Goal: Transaction & Acquisition: Purchase product/service

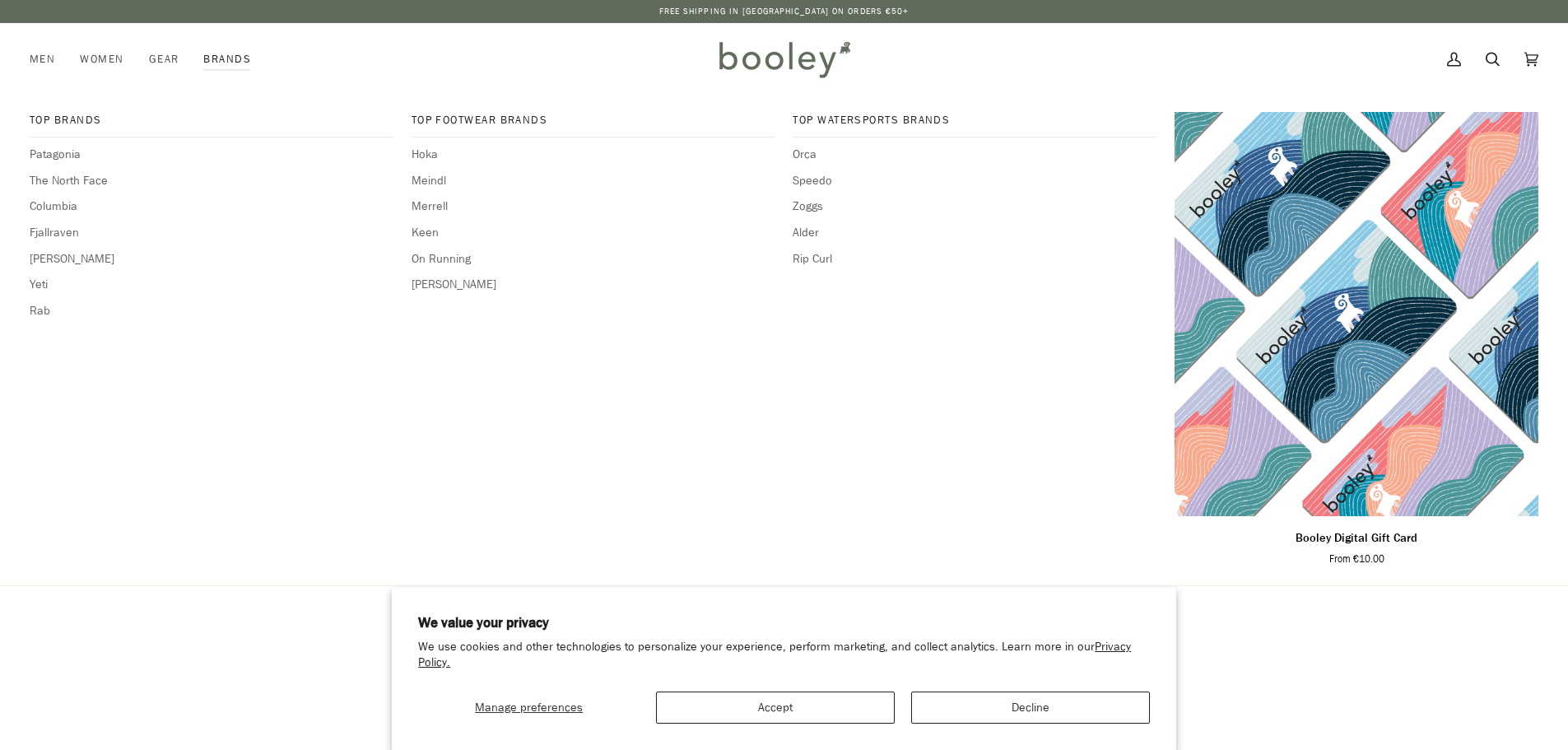
click at [226, 56] on link "Brands" at bounding box center [227, 59] width 72 height 72
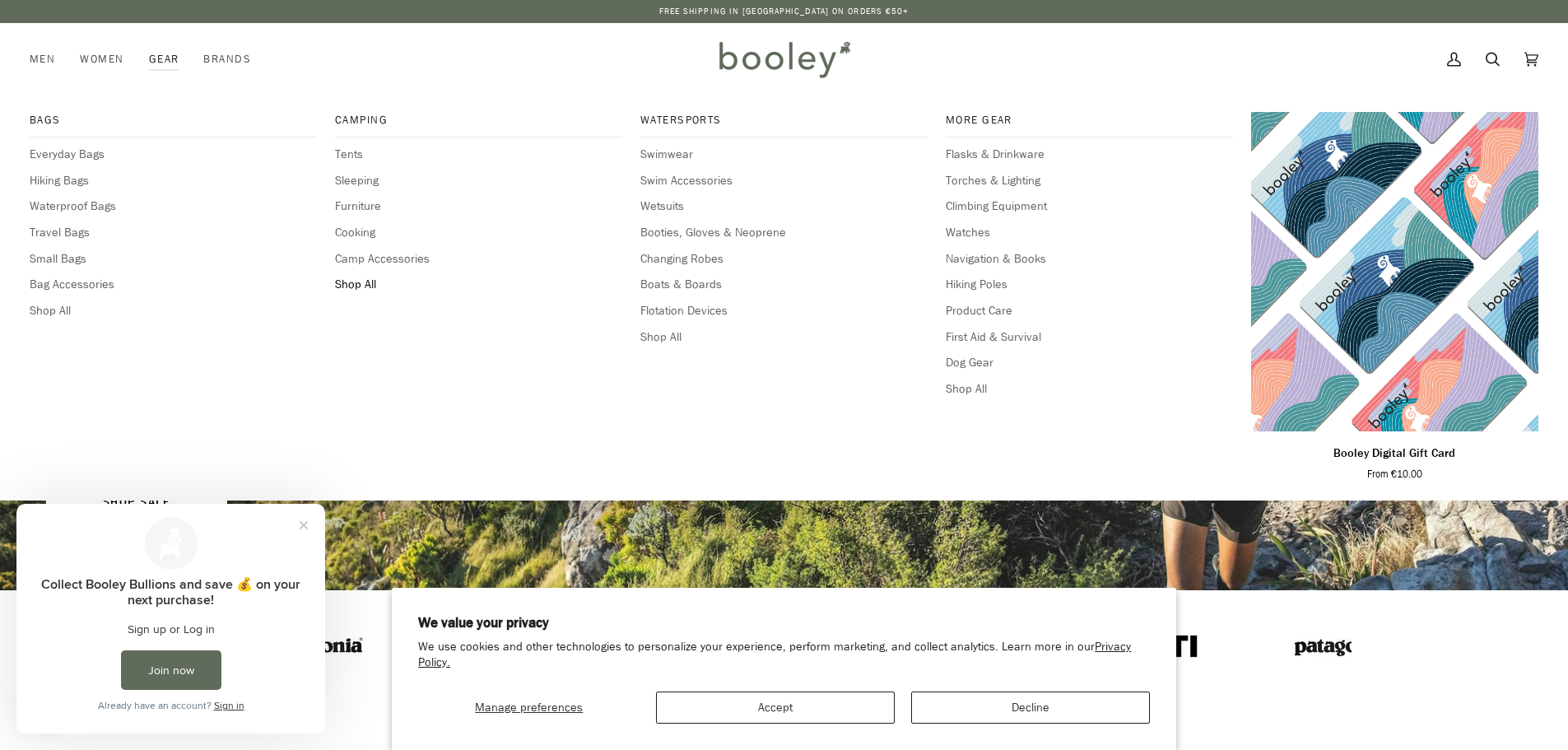
click at [366, 286] on span "Shop All" at bounding box center [479, 285] width 288 height 19
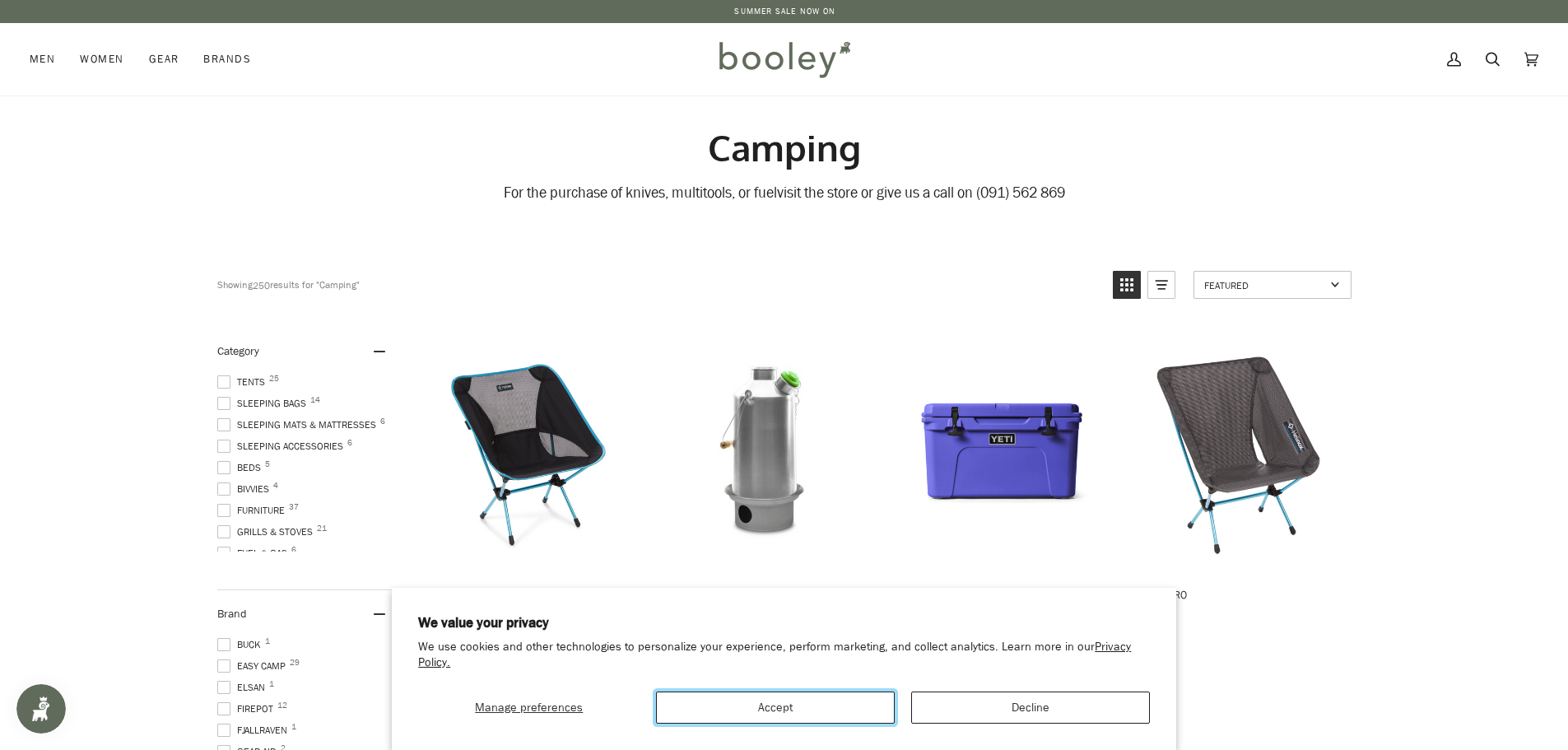
click at [825, 720] on button "Accept" at bounding box center [775, 707] width 238 height 32
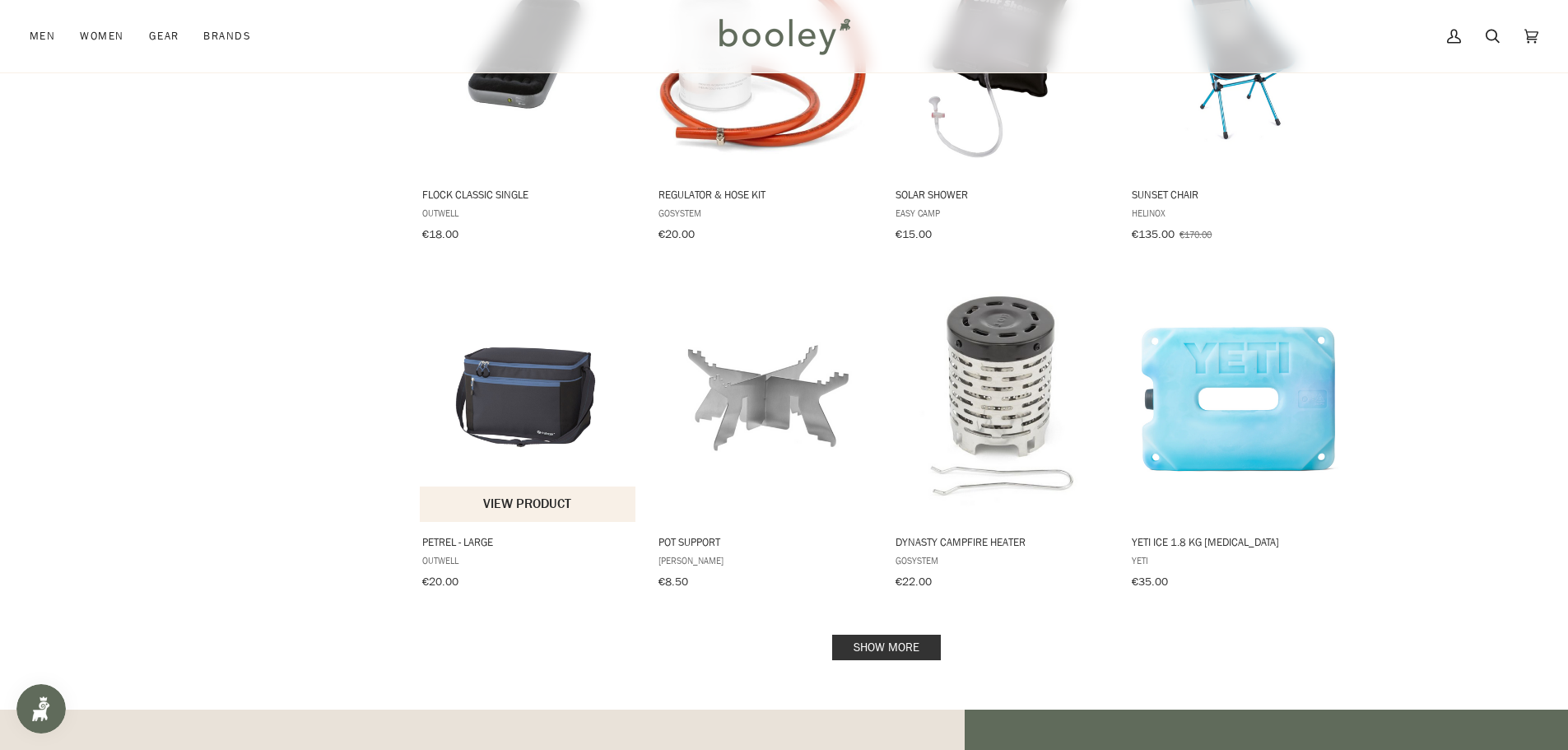
scroll to position [1564, 0]
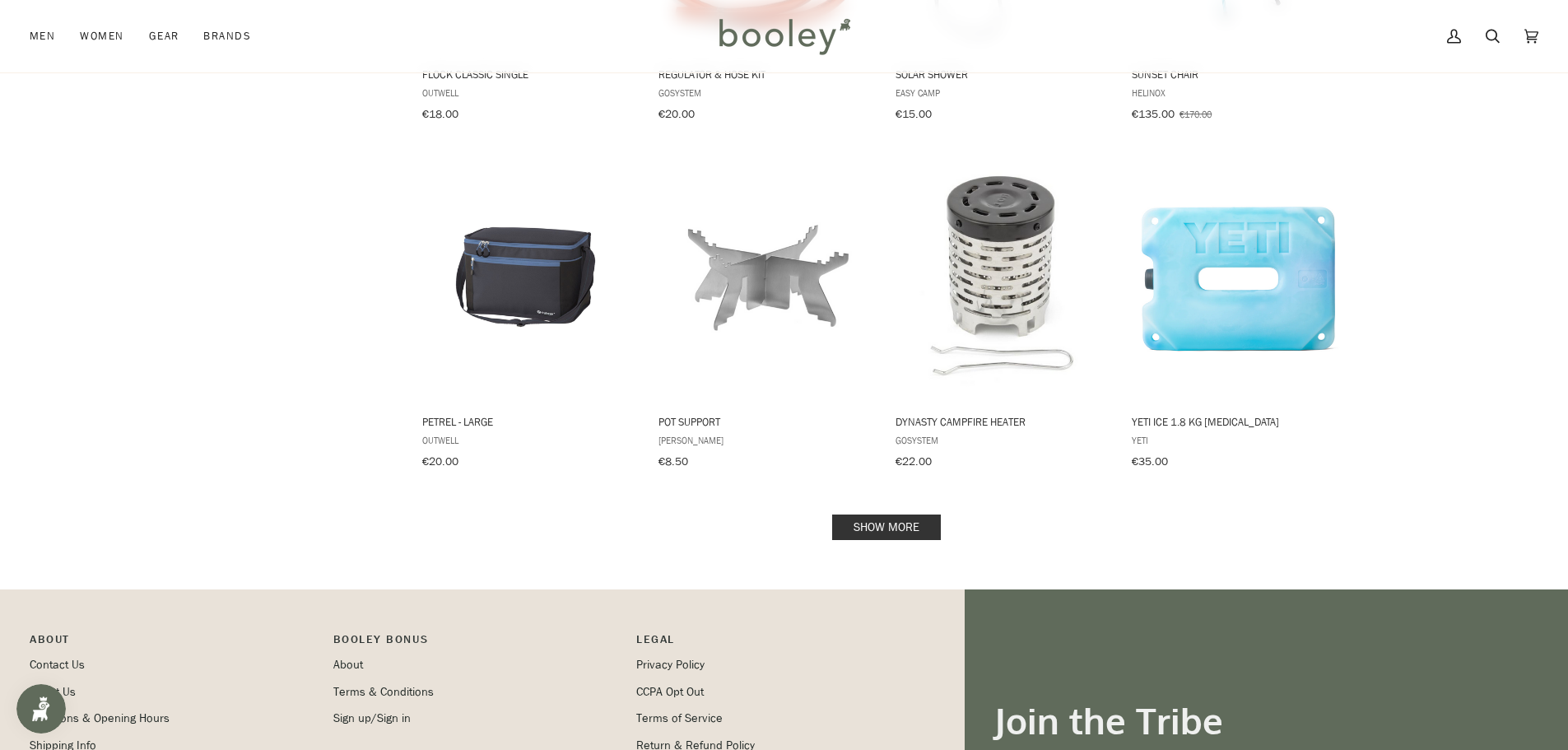
click at [881, 523] on link "Show more" at bounding box center [886, 526] width 109 height 25
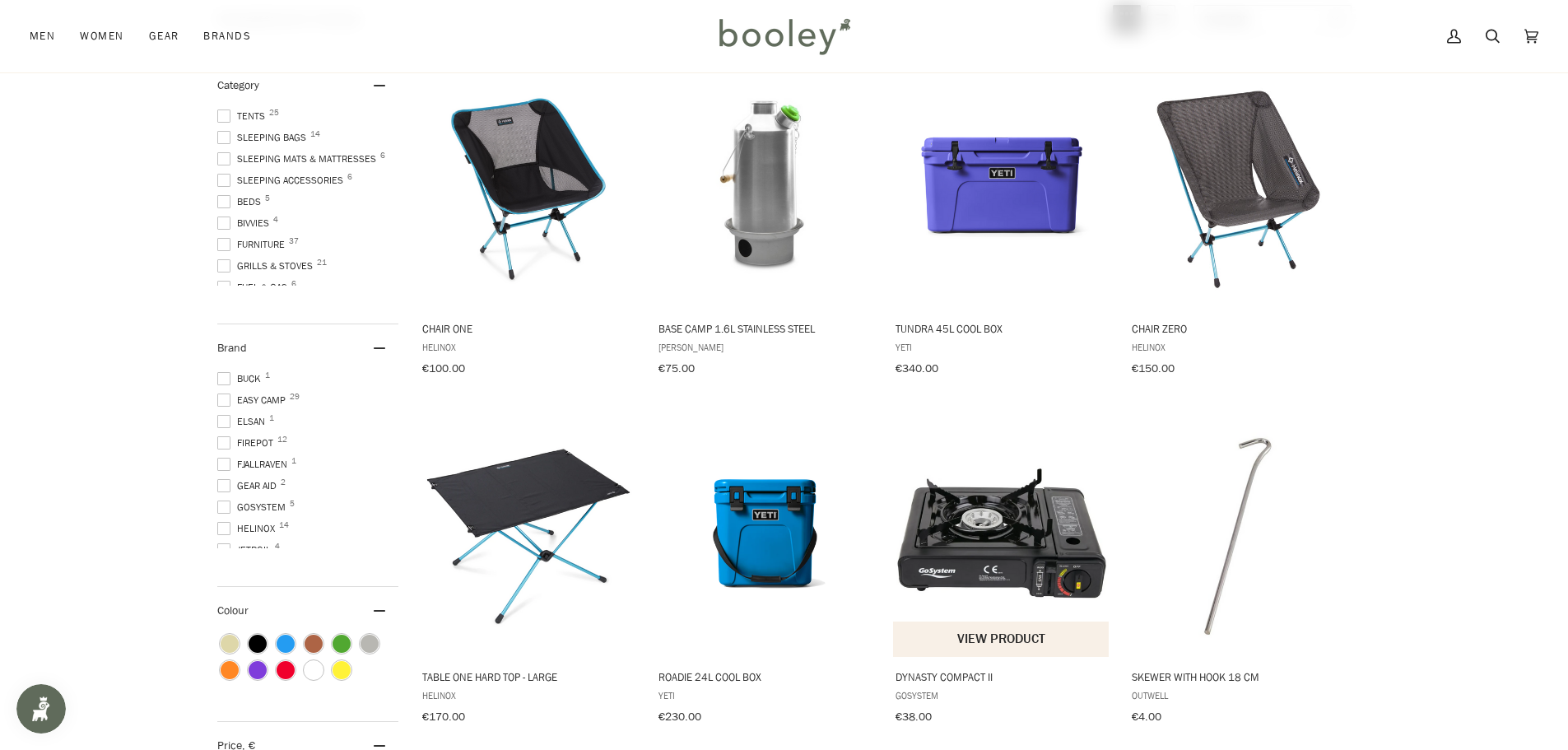
scroll to position [164, 0]
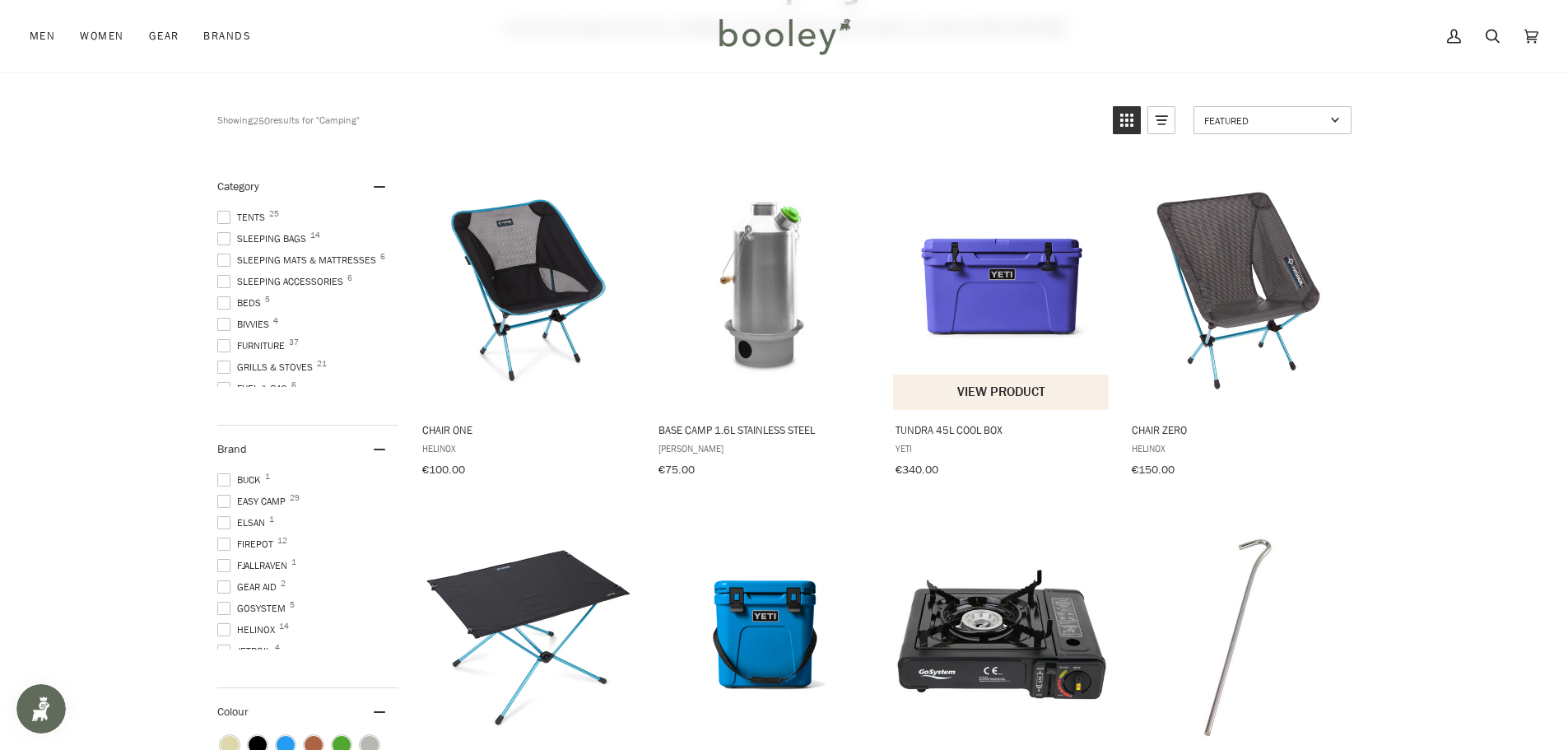
click at [990, 377] on button "View product" at bounding box center [1000, 393] width 216 height 35
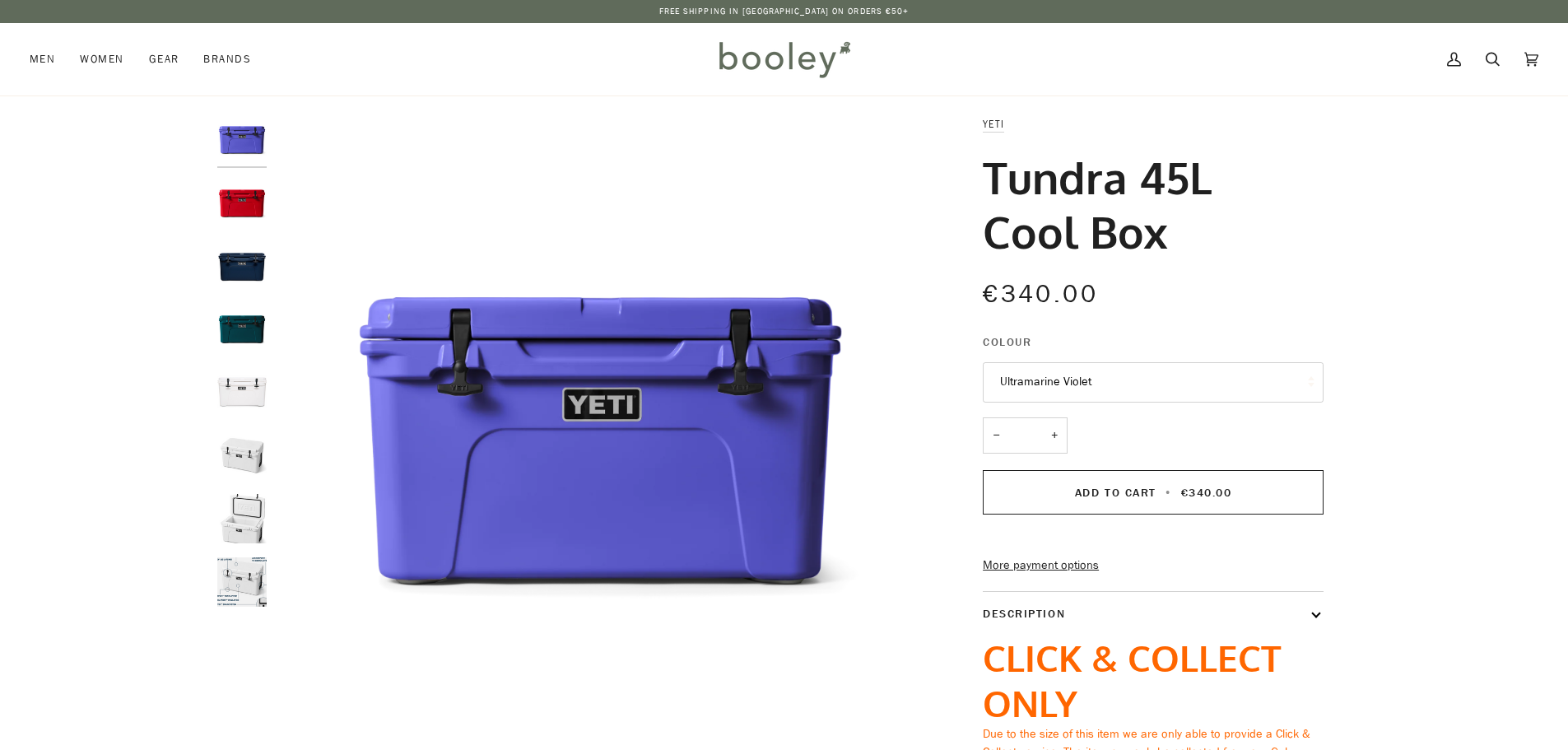
click at [237, 575] on img "Yeti Tundra 45L Cool Box White - Booley Galway" at bounding box center [241, 581] width 49 height 49
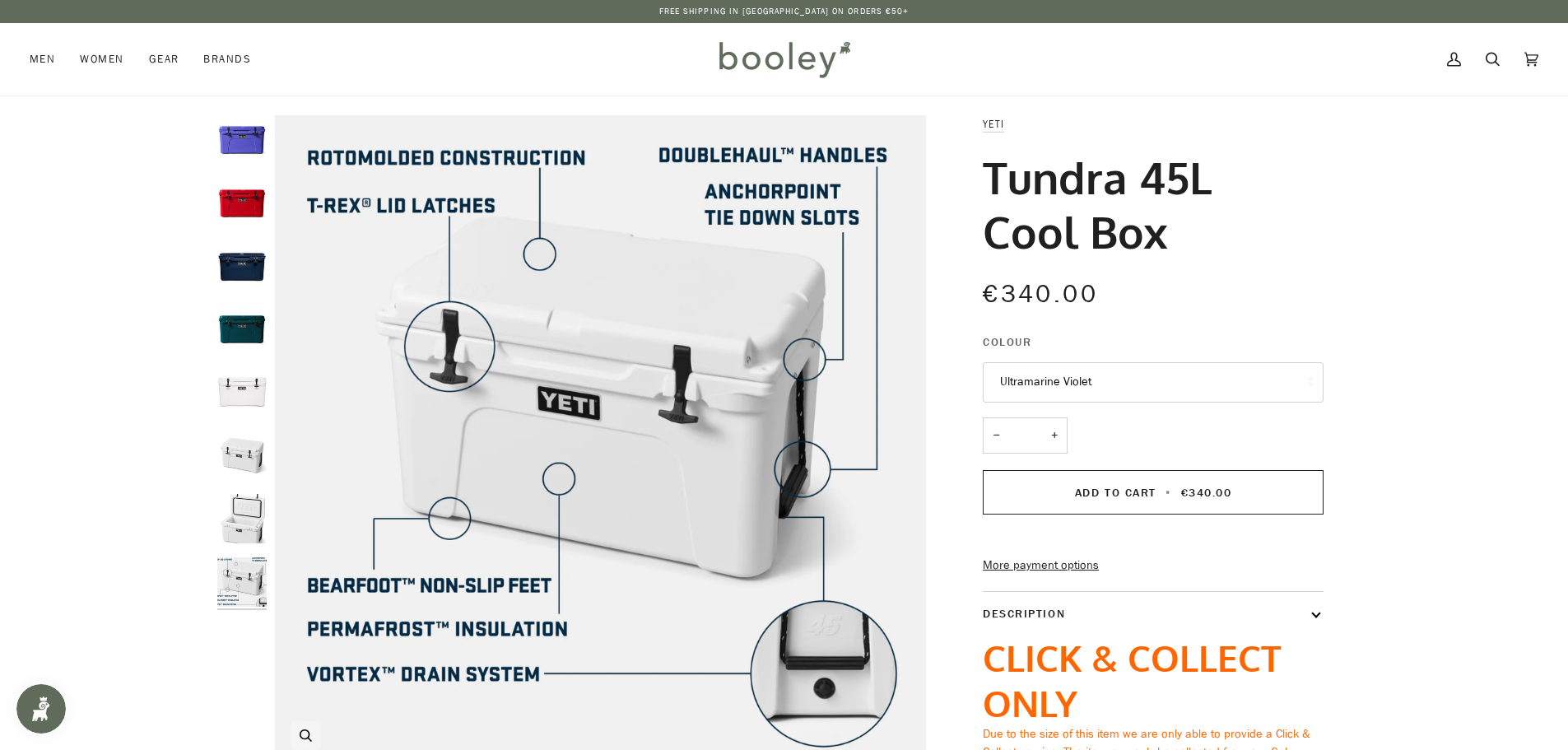
scroll to position [83, 0]
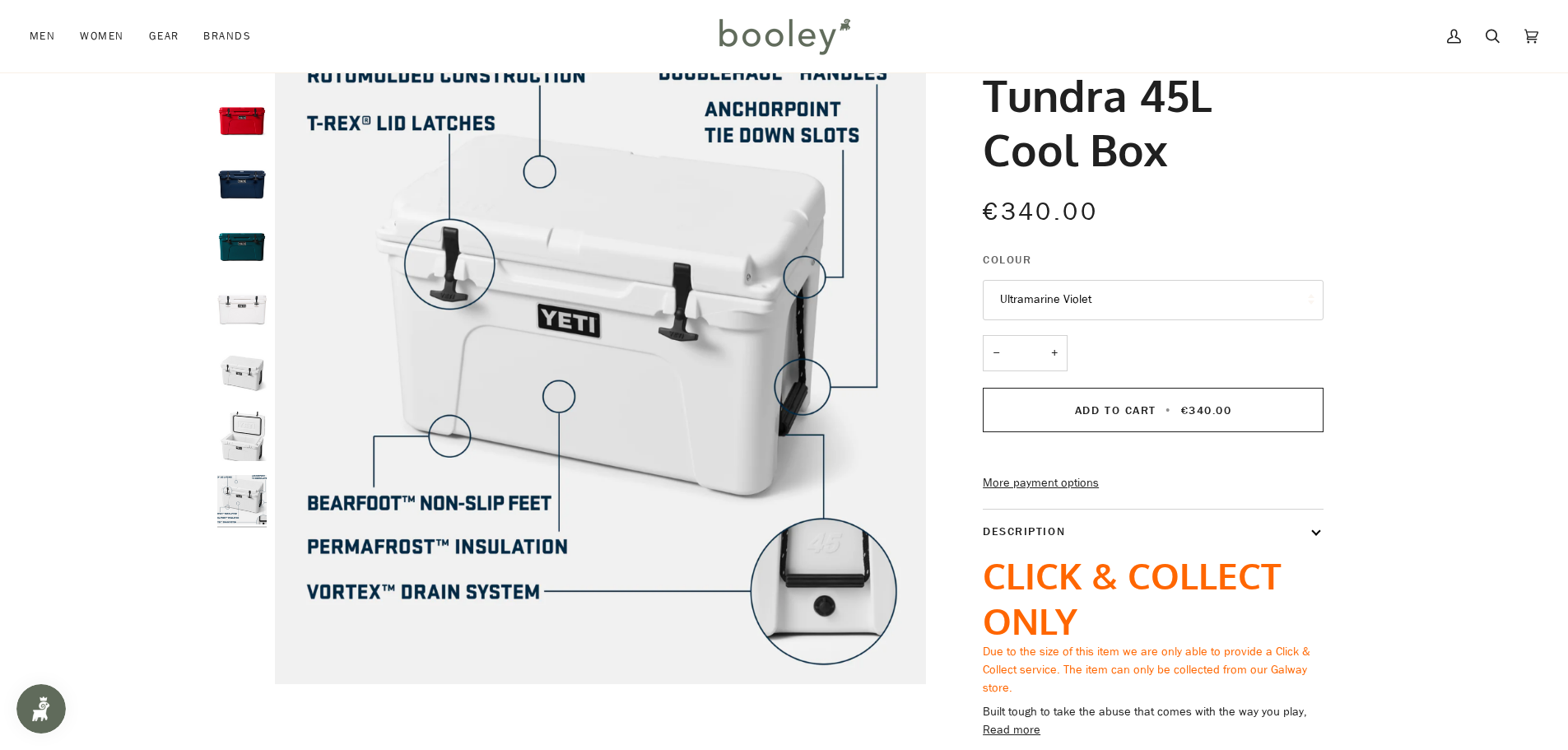
click at [245, 448] on img "Yeti Tundra 45L Cool Box White - Booley Galway" at bounding box center [241, 435] width 49 height 49
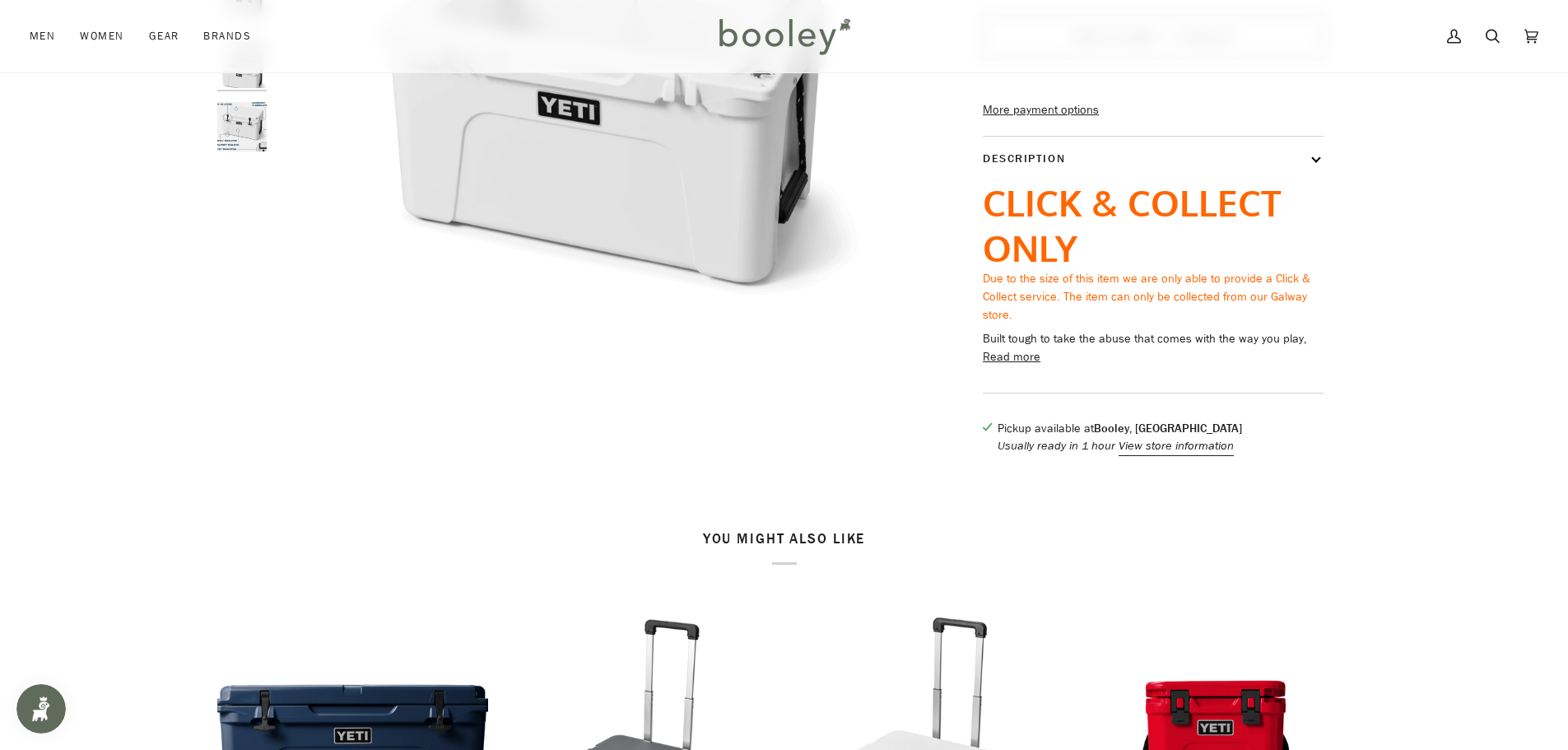
scroll to position [823, 0]
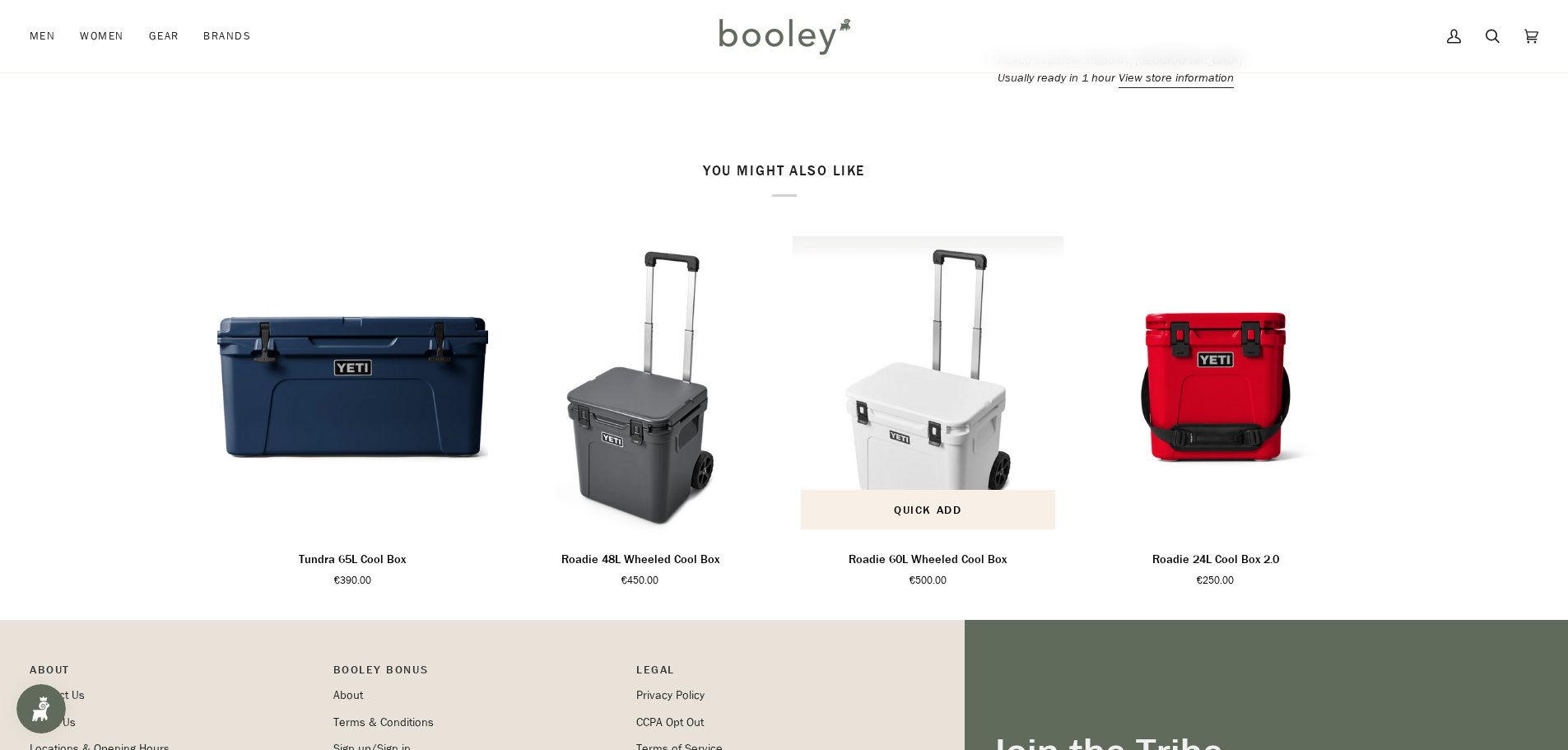
click at [899, 463] on img "Roadie 60L Wheeled Cool Box" at bounding box center [928, 387] width 272 height 302
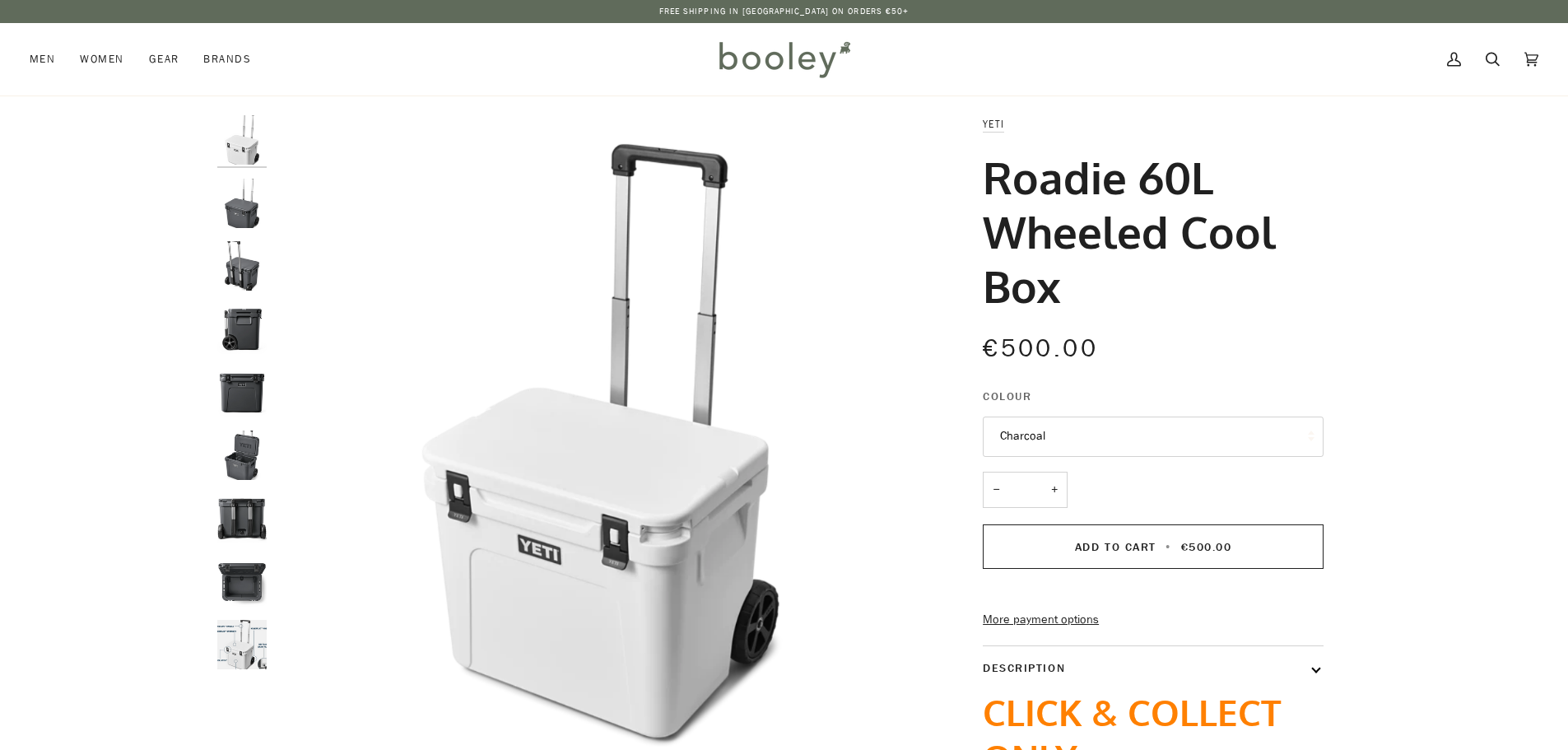
click at [245, 586] on img "Roadie 60L Wheeled Cool Box" at bounding box center [241, 581] width 49 height 49
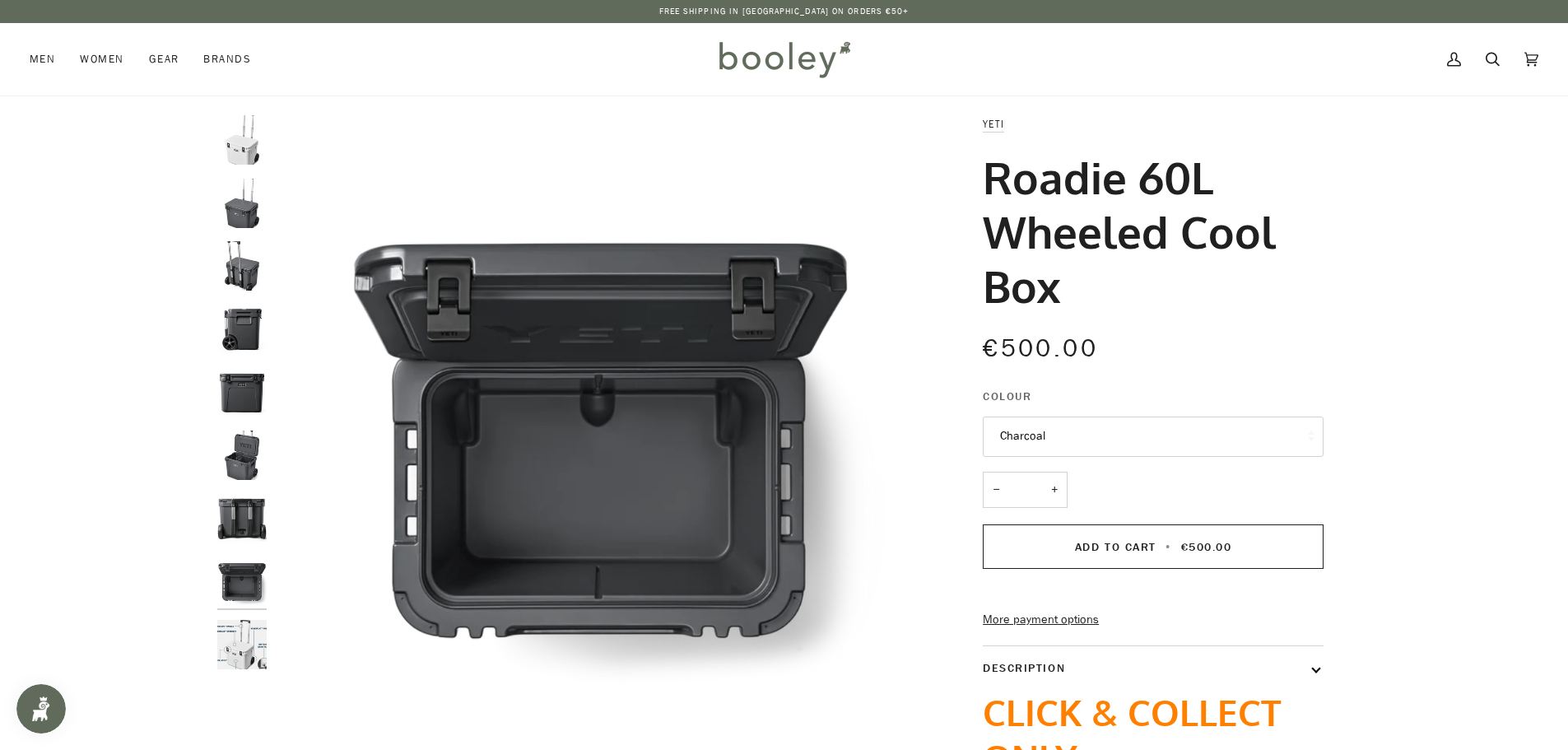
click at [237, 520] on img "Roadie 60L Wheeled Cool Box" at bounding box center [241, 518] width 49 height 49
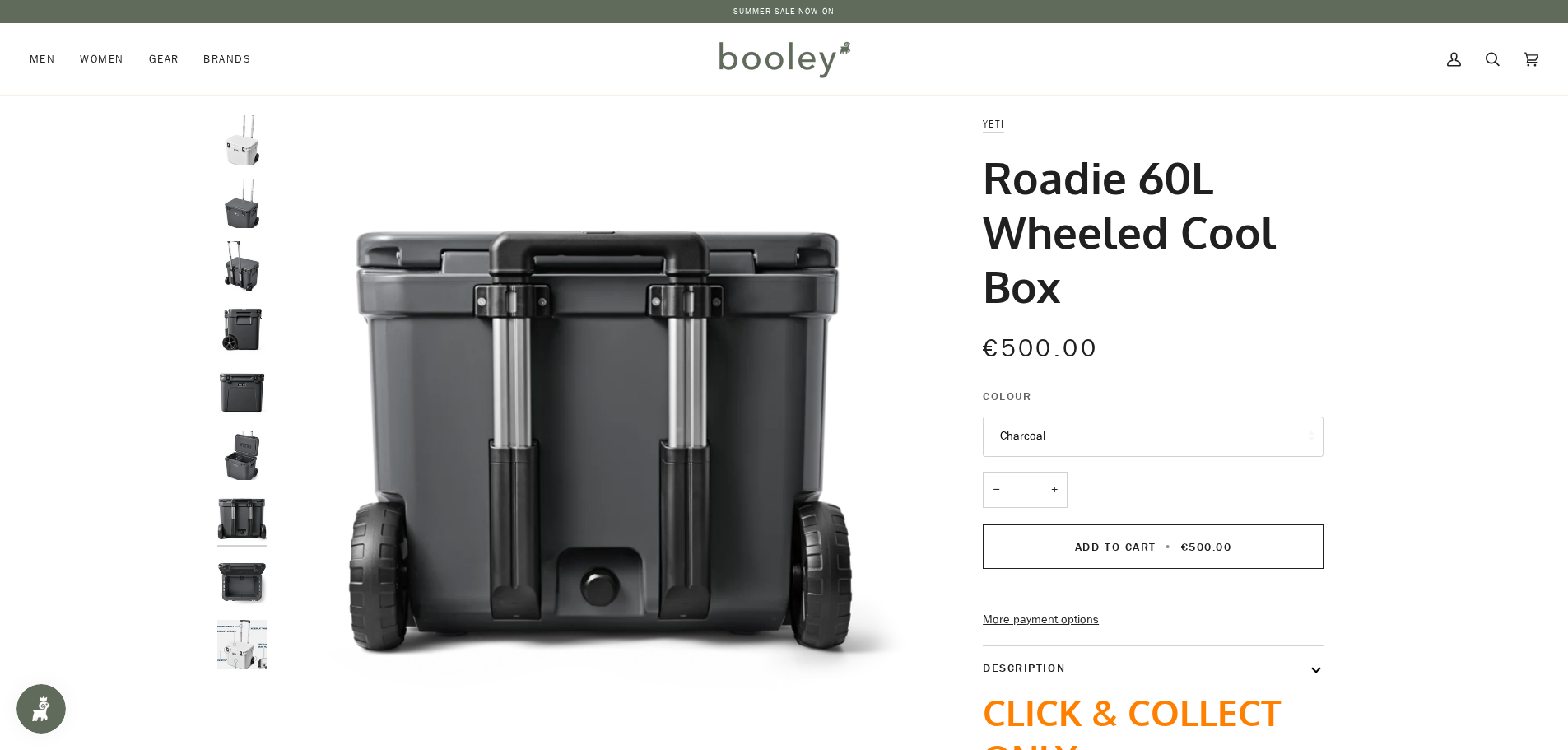
click at [238, 470] on img "Roadie 60L Wheeled Cool Box" at bounding box center [241, 455] width 49 height 49
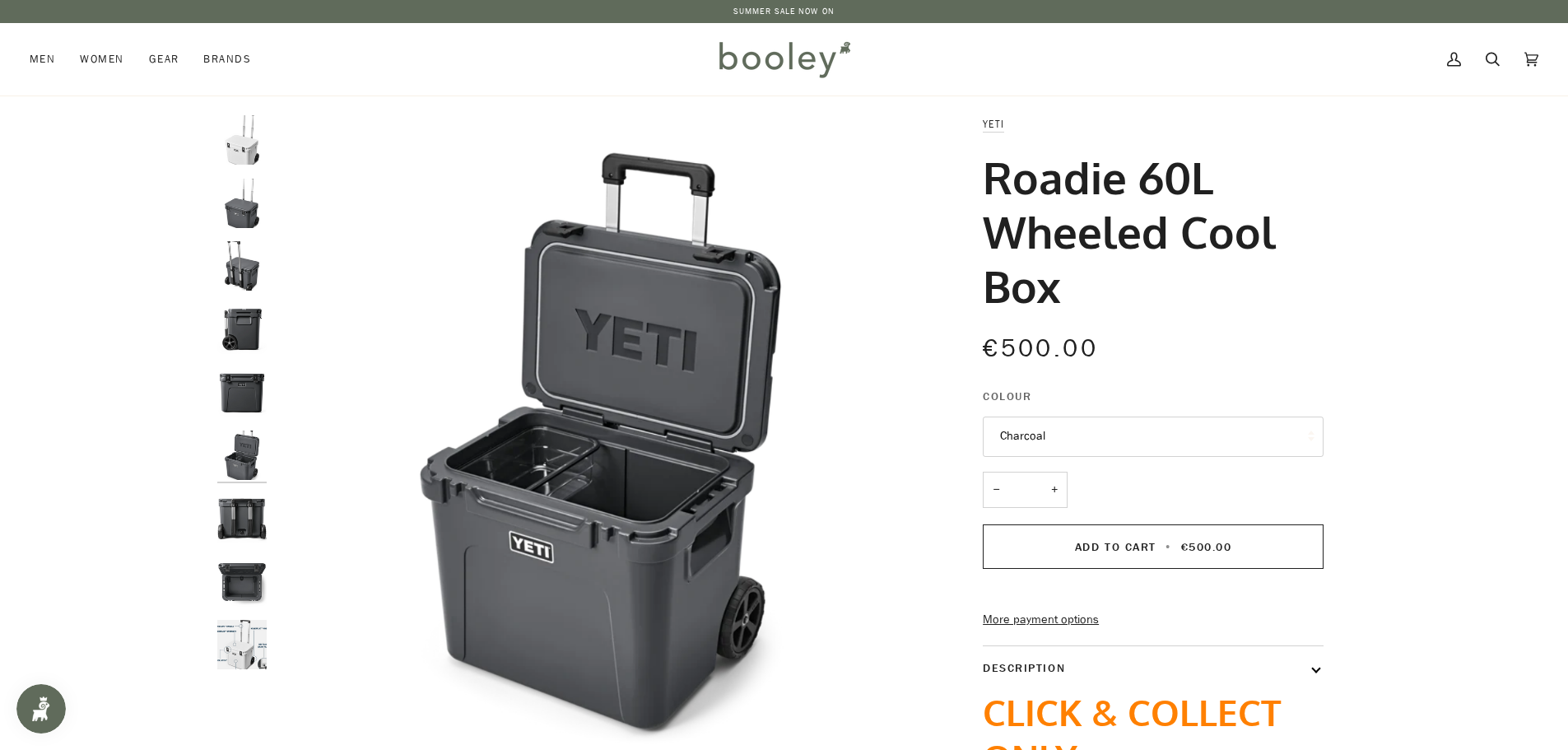
click at [257, 516] on img "Roadie 60L Wheeled Cool Box" at bounding box center [241, 518] width 49 height 49
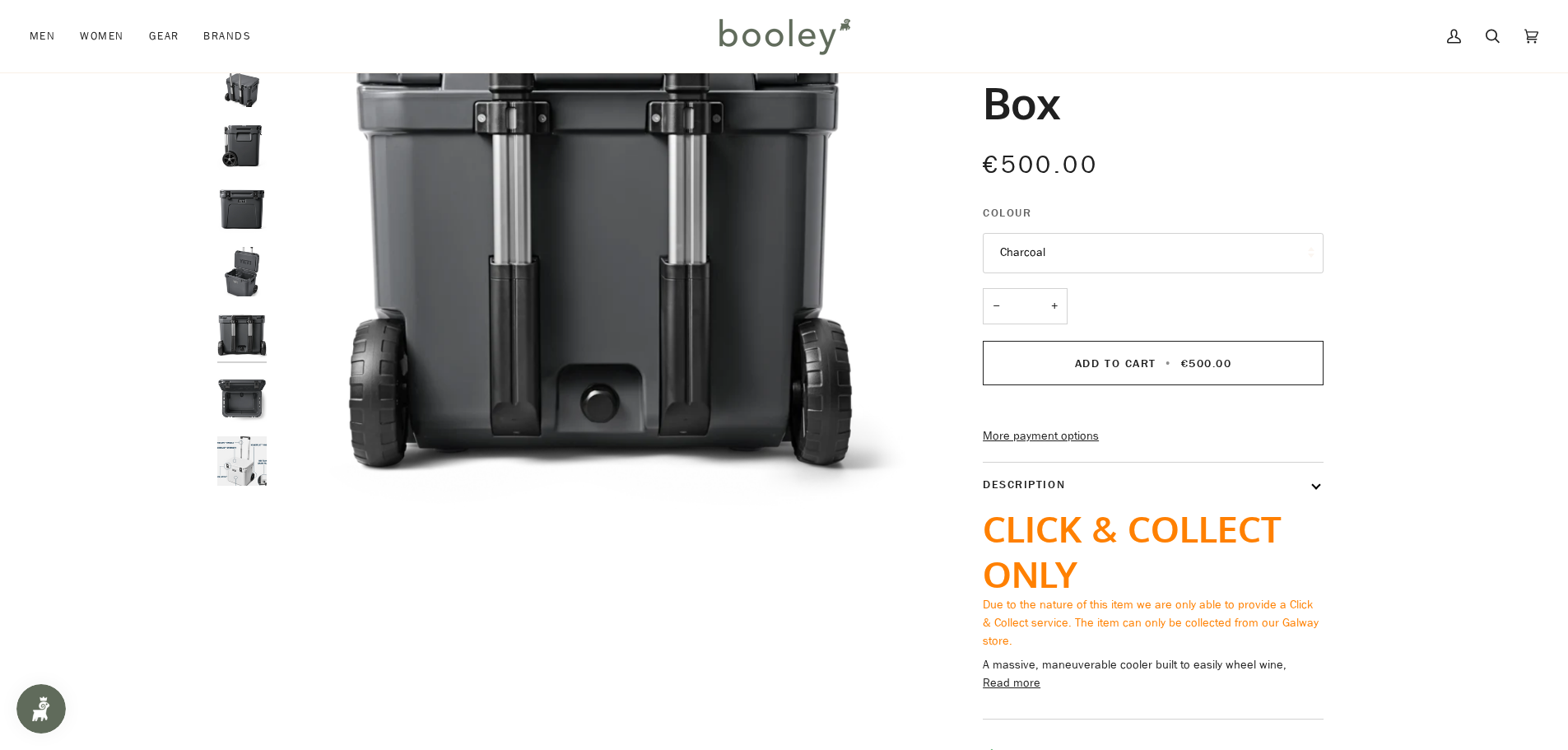
scroll to position [164, 0]
